Goal: Register for event/course

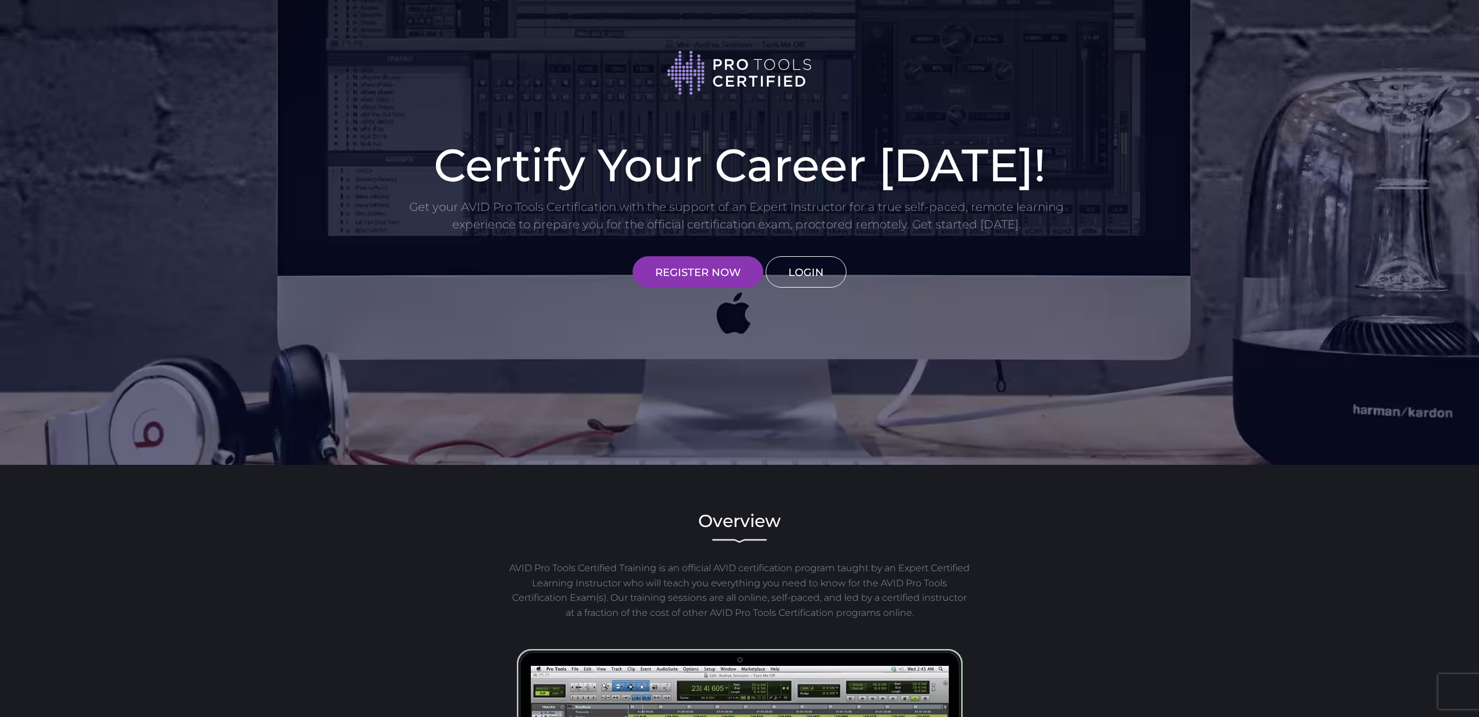
click at [821, 274] on link "LOGIN" at bounding box center [806, 271] width 81 height 31
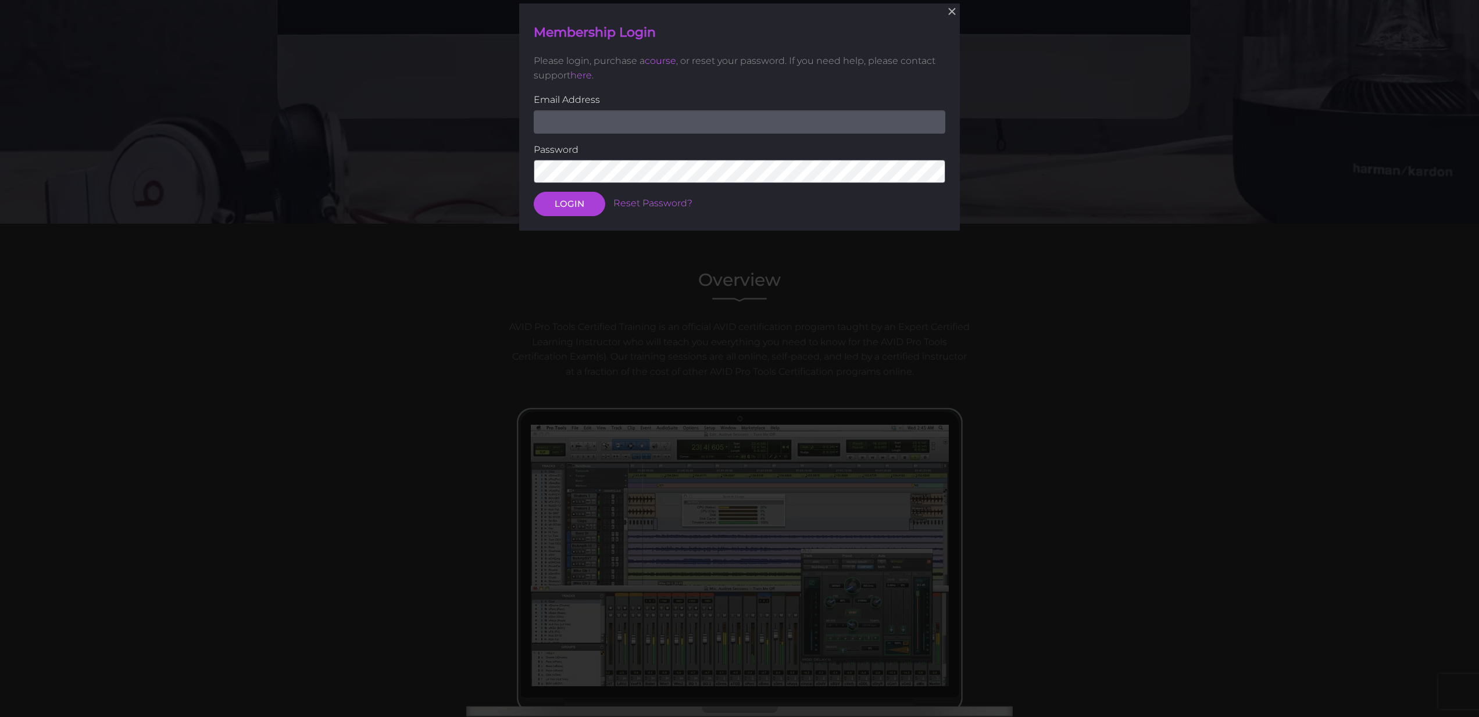
scroll to position [242, 0]
click at [603, 120] on input "email" at bounding box center [740, 121] width 412 height 23
type input "lokfei0327@gmail.com"
click at [565, 206] on button "LOGIN" at bounding box center [570, 204] width 72 height 24
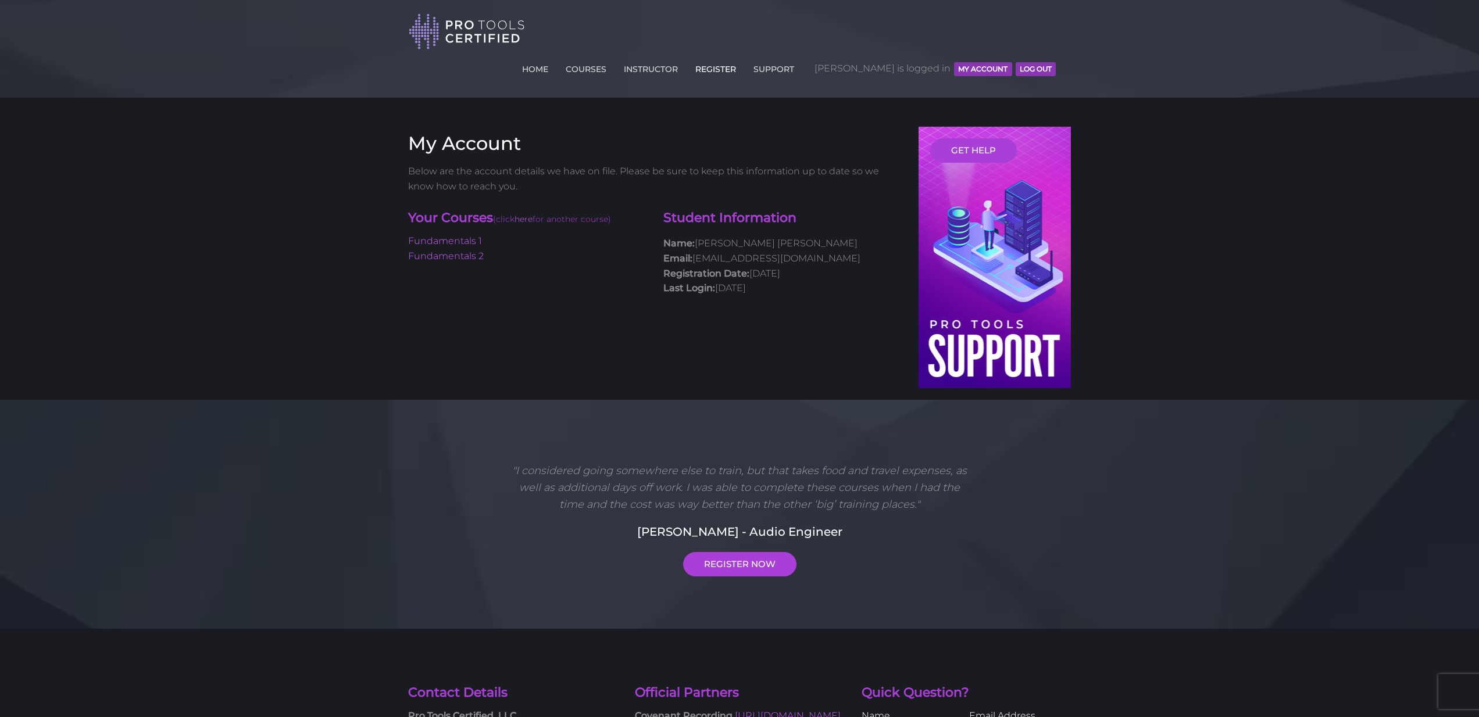
click at [739, 58] on link "REGISTER" at bounding box center [715, 67] width 47 height 19
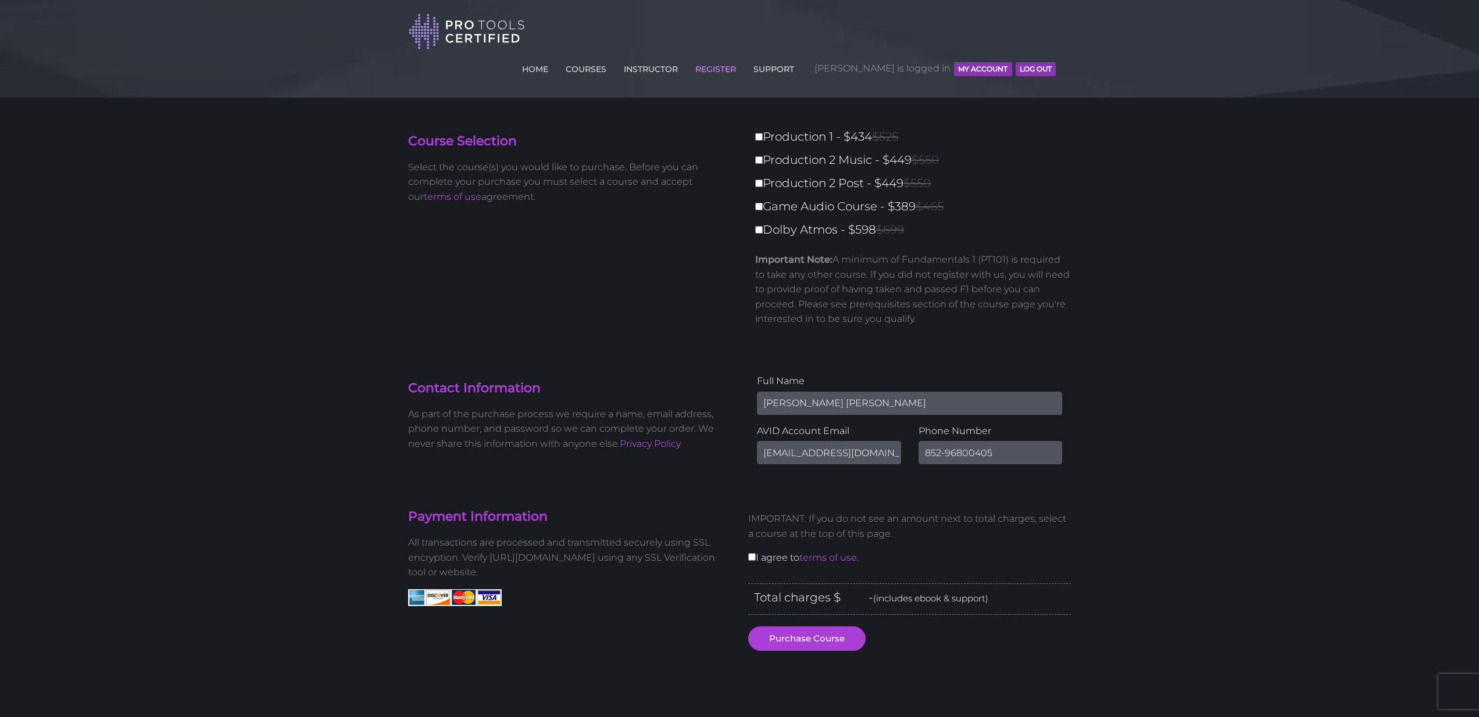
click at [826, 127] on label "Production 1 - $434 $525" at bounding box center [916, 137] width 323 height 20
click at [763, 133] on input "Production 1 - $434 $525" at bounding box center [759, 137] width 8 height 8
checkbox input "true"
type input "434"
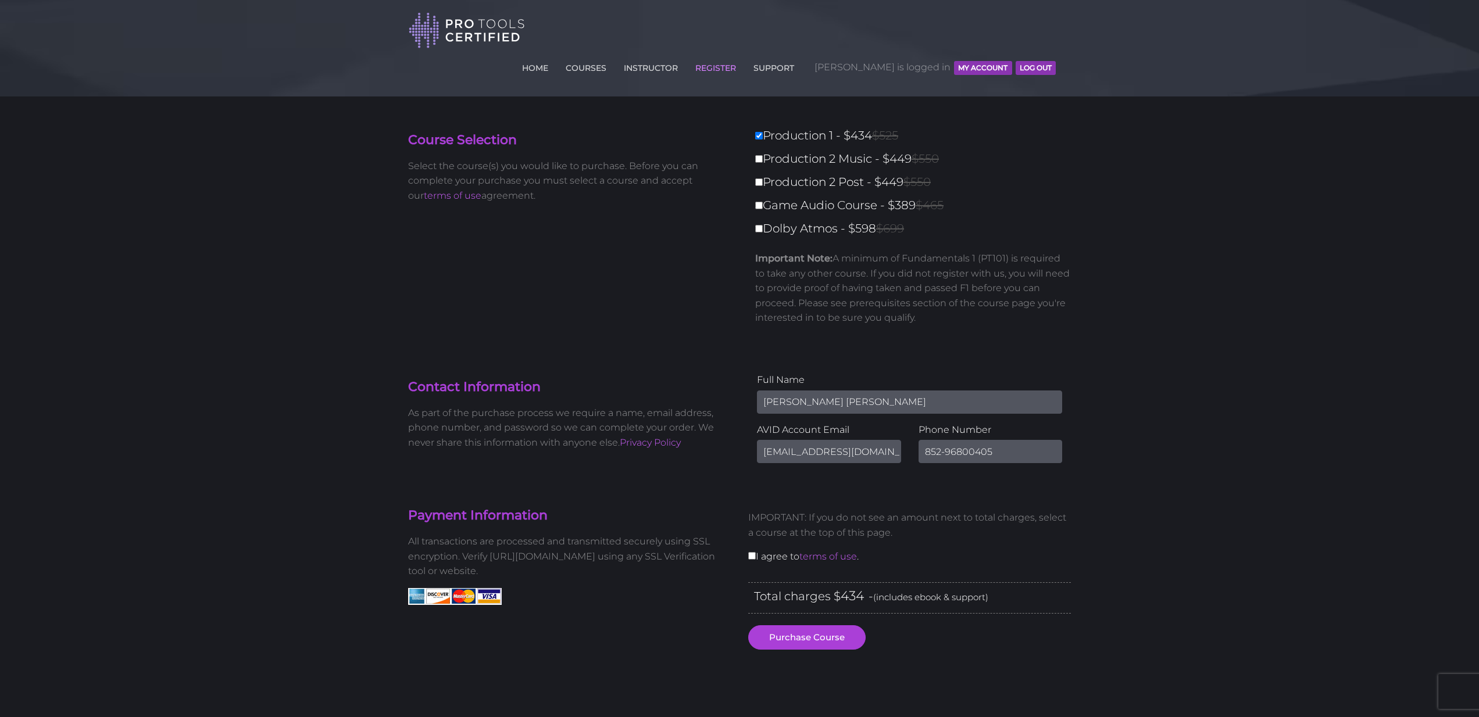
click at [823, 126] on label "Production 1 - $434 $525" at bounding box center [916, 136] width 323 height 20
click at [763, 132] on input "Production 1 - $434 $525" at bounding box center [759, 136] width 8 height 8
checkbox input "false"
type input "0"
click at [775, 126] on label "Production 1 - $434 $525" at bounding box center [916, 136] width 323 height 20
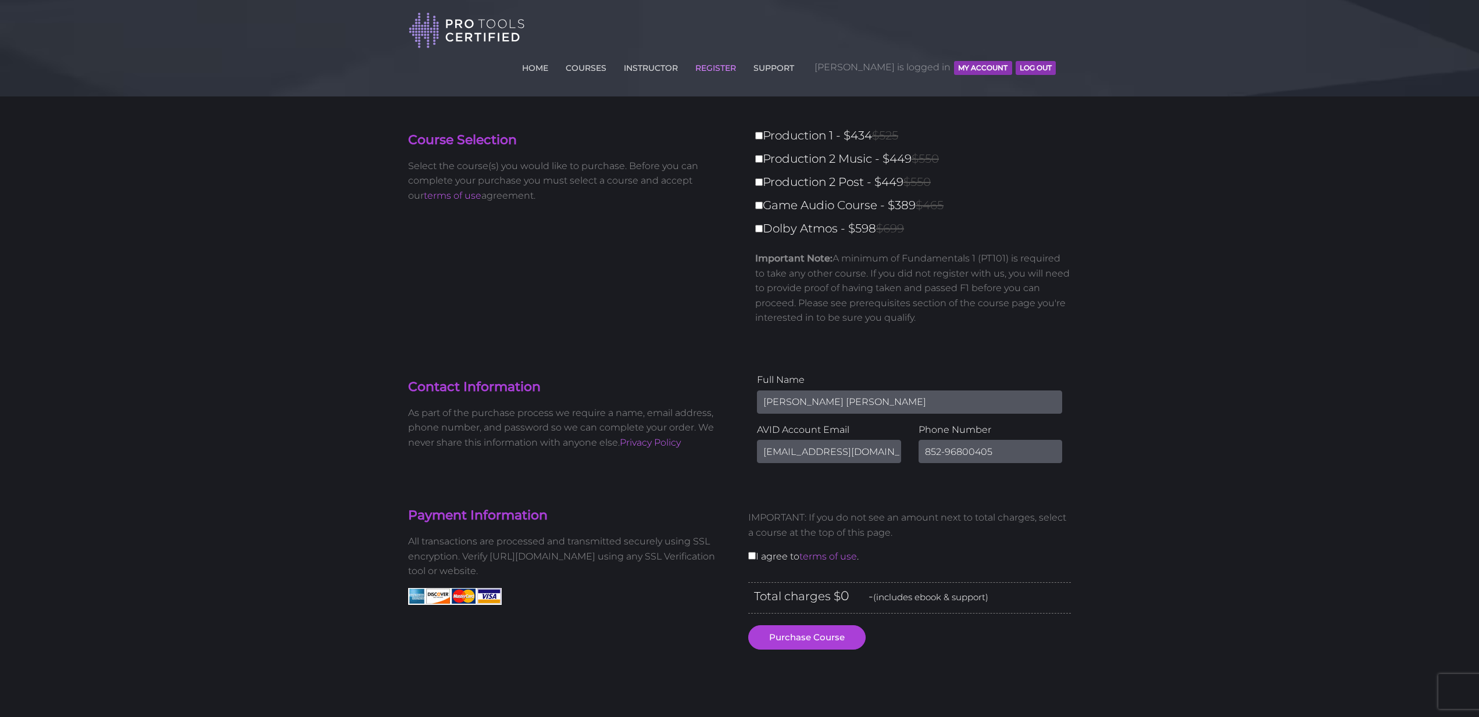
click at [763, 132] on input "Production 1 - $434 $525" at bounding box center [759, 136] width 8 height 8
checkbox input "true"
type input "434"
click at [776, 126] on div "Production 1 - $434 $525 Production 2 Music - $449 $550 Production 2 Post - $44…" at bounding box center [909, 230] width 323 height 209
click at [755, 126] on div "Production 1 - $434 $525 Production 2 Music - $449 $550 Production 2 Post - $44…" at bounding box center [909, 230] width 323 height 209
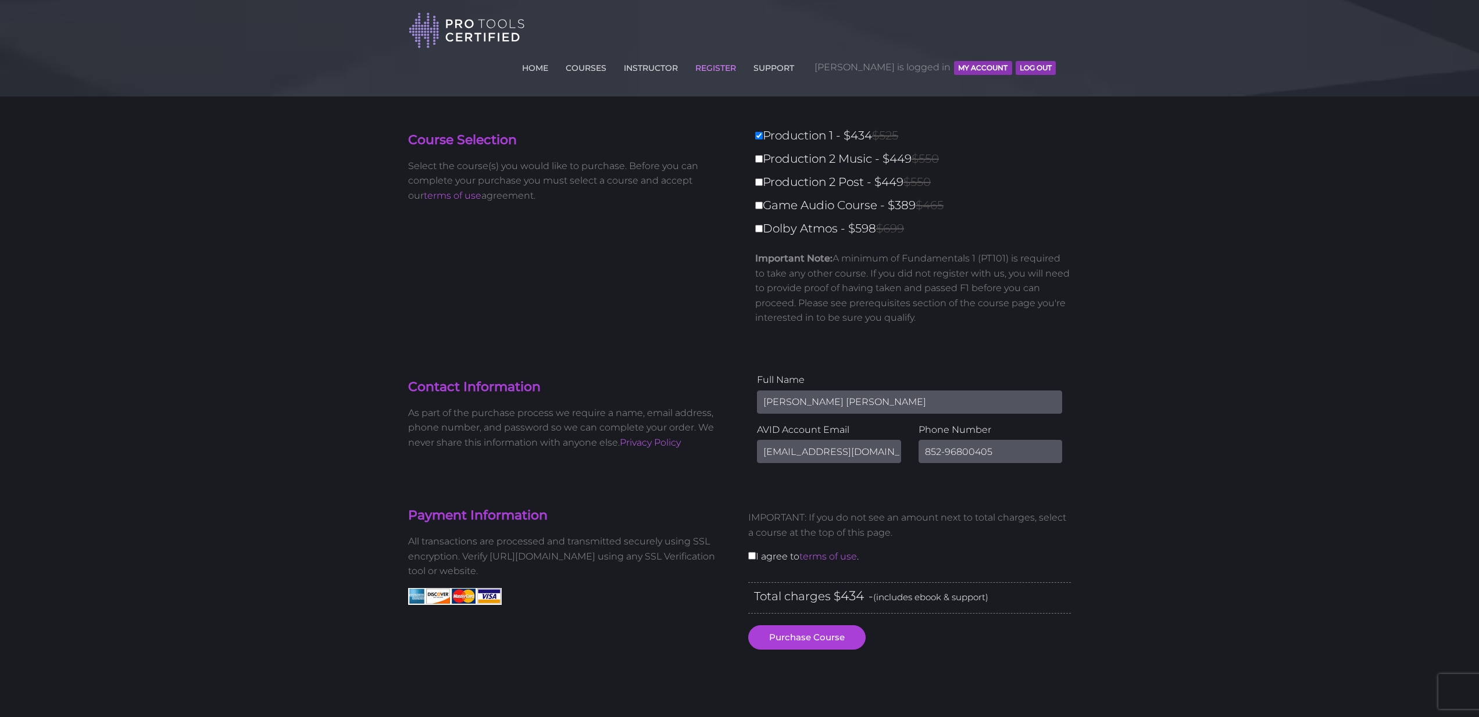
click at [763, 126] on label "Production 1 - $434 $525" at bounding box center [916, 136] width 323 height 20
click at [763, 132] on input "Production 1 - $434 $525" at bounding box center [759, 136] width 8 height 8
checkbox input "false"
type input "0"
click at [609, 56] on link "COURSES" at bounding box center [586, 65] width 47 height 19
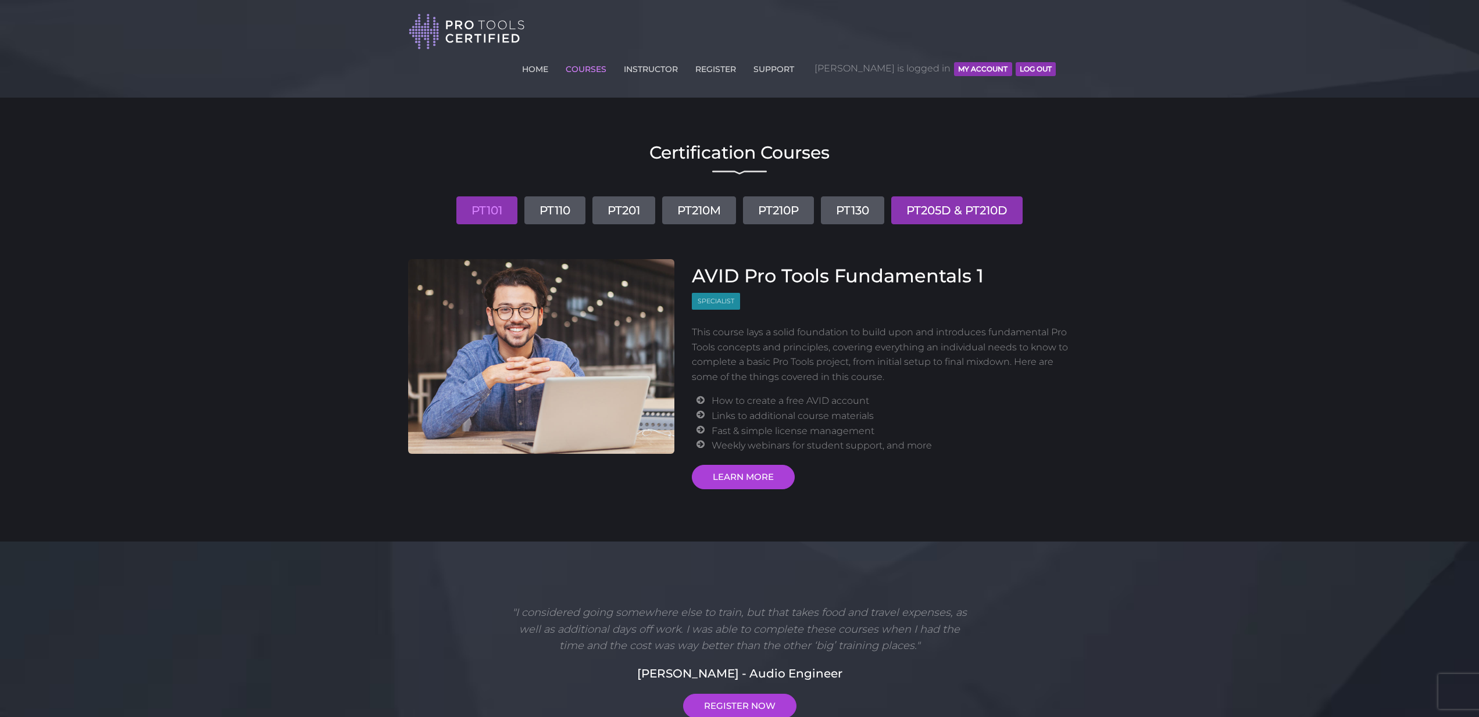
click at [963, 197] on link "PT205D & PT210D" at bounding box center [956, 211] width 131 height 28
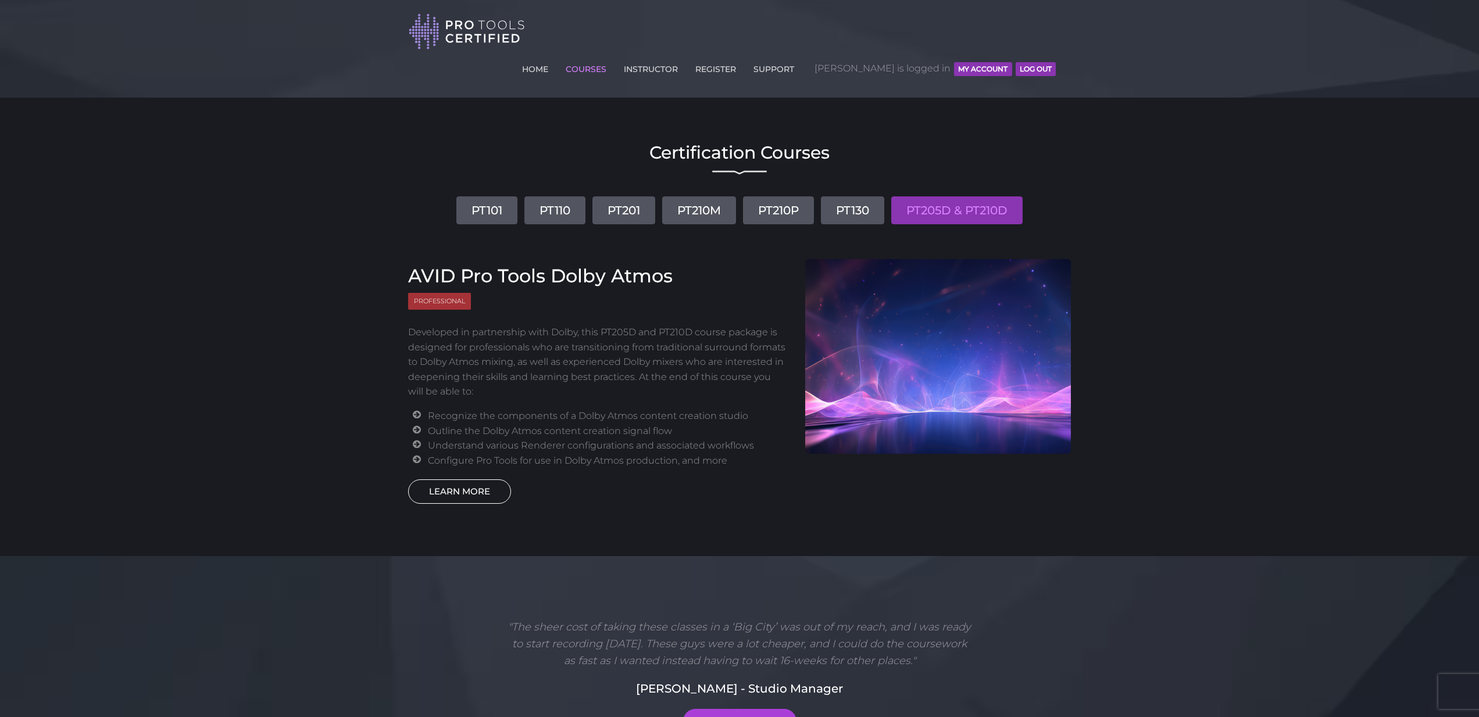
click at [490, 480] on link "LEARN MORE" at bounding box center [459, 492] width 103 height 24
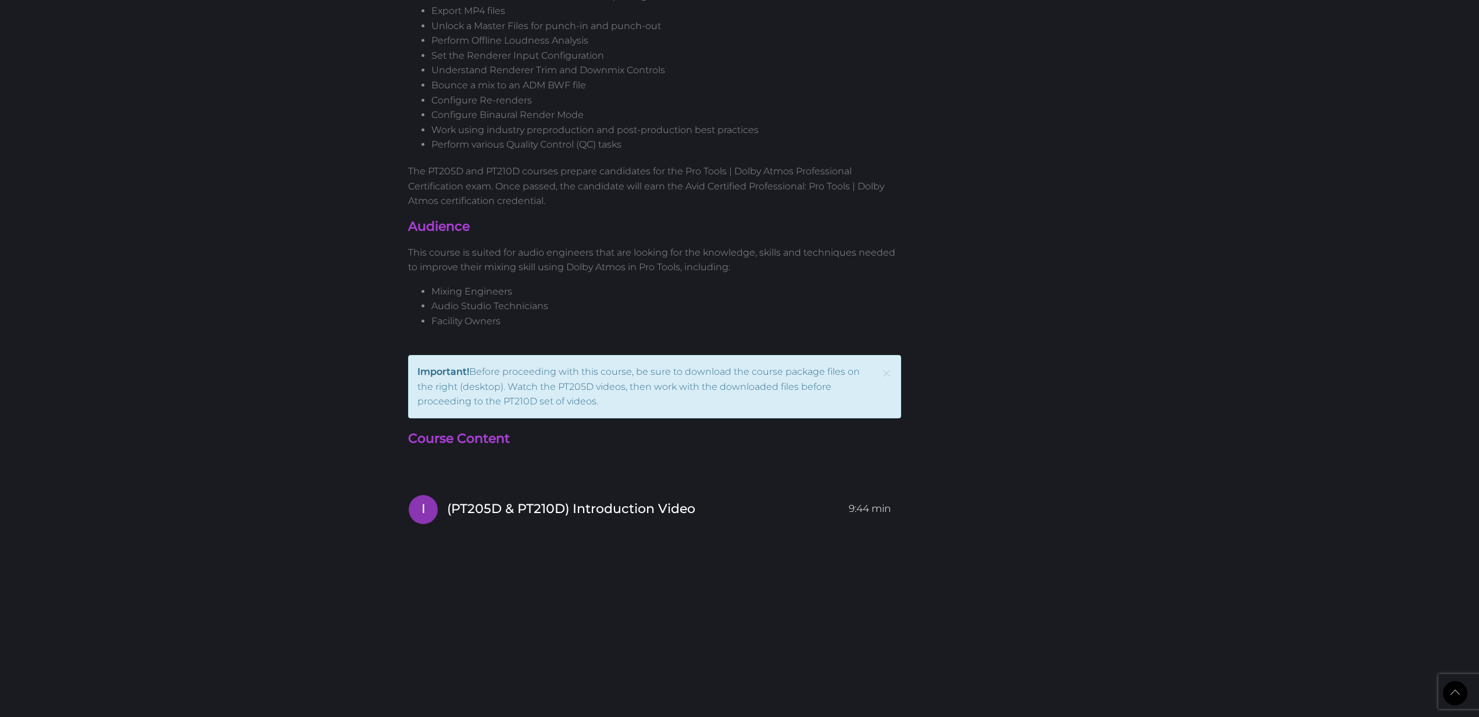
scroll to position [1581, 0]
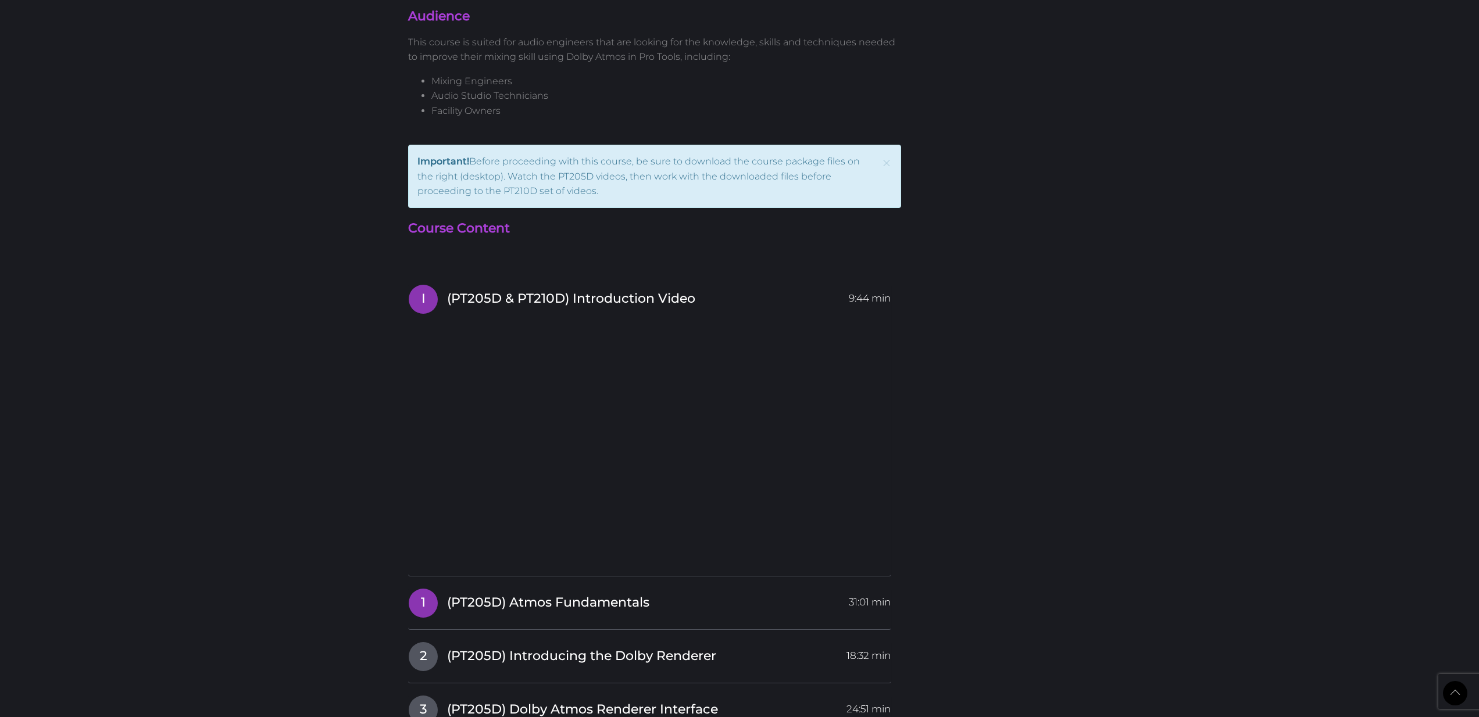
click at [561, 594] on span "(PT205D) Atmos Fundamentals" at bounding box center [548, 603] width 202 height 18
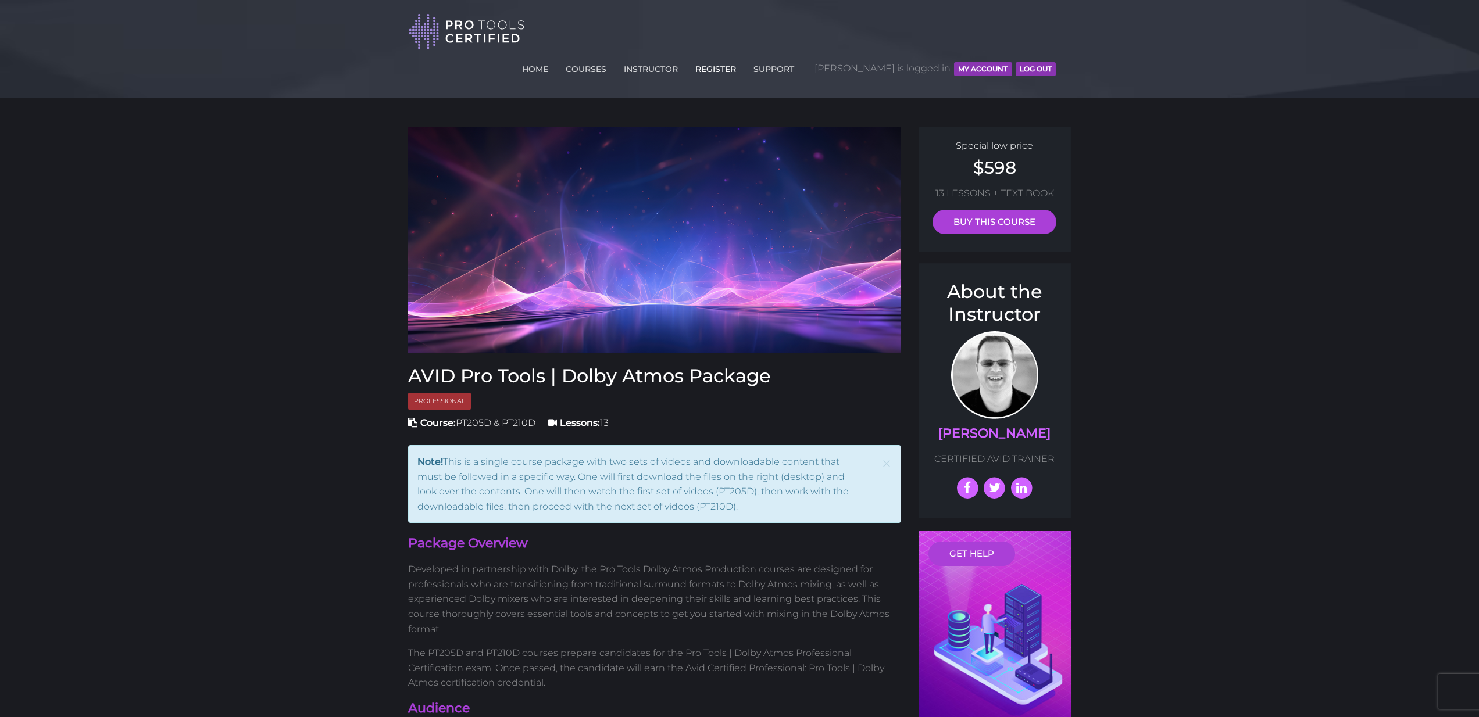
scroll to position [0, 0]
click at [681, 58] on link "INSTRUCTOR" at bounding box center [651, 67] width 60 height 19
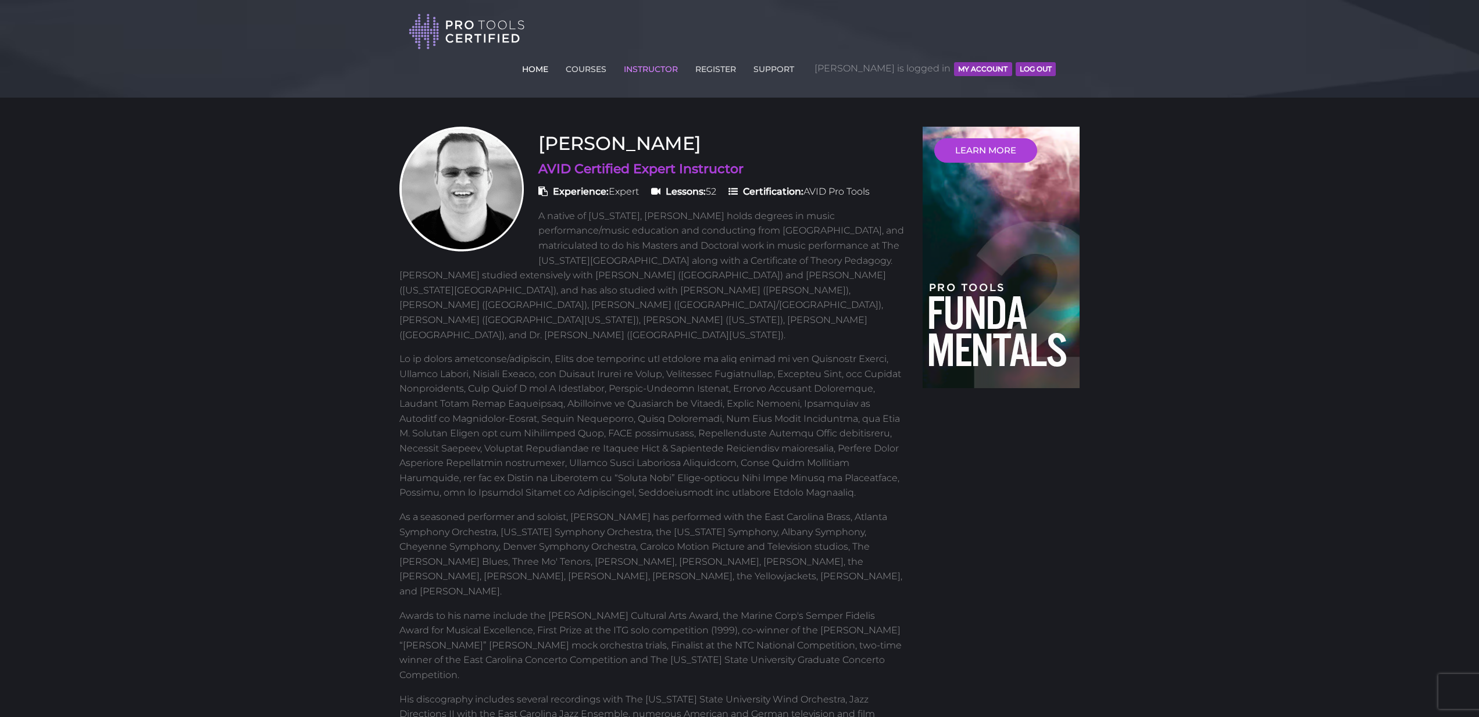
click at [551, 58] on link "HOME" at bounding box center [535, 67] width 32 height 19
